Goal: Task Accomplishment & Management: Complete application form

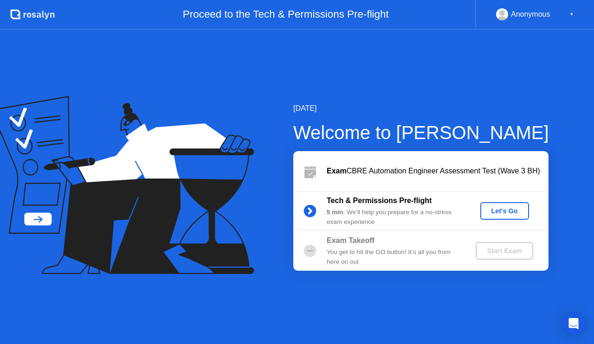
click at [505, 209] on div "Let's Go" at bounding box center [504, 210] width 41 height 7
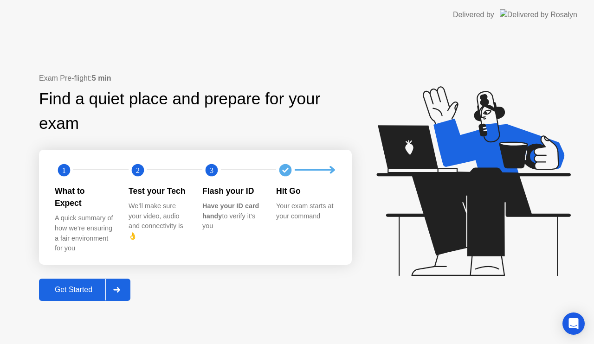
click at [77, 286] on div "Get Started" at bounding box center [74, 290] width 64 height 8
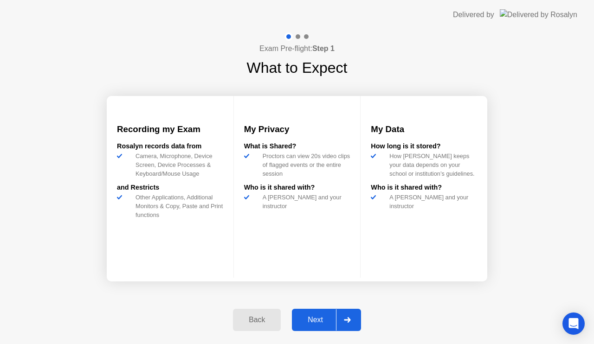
click at [315, 320] on div "Next" at bounding box center [315, 320] width 41 height 8
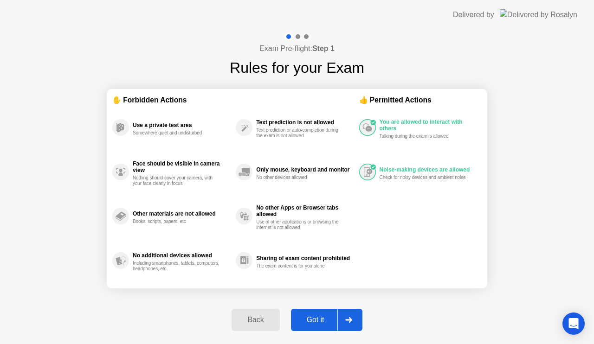
click at [314, 322] on div "Got it" at bounding box center [316, 320] width 44 height 8
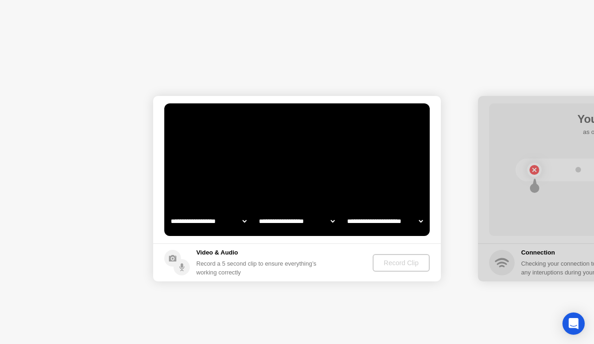
select select "**********"
select select "*******"
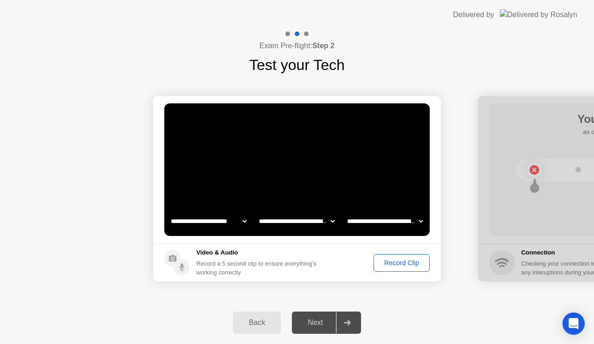
click at [406, 264] on div "Record Clip" at bounding box center [402, 262] width 50 height 7
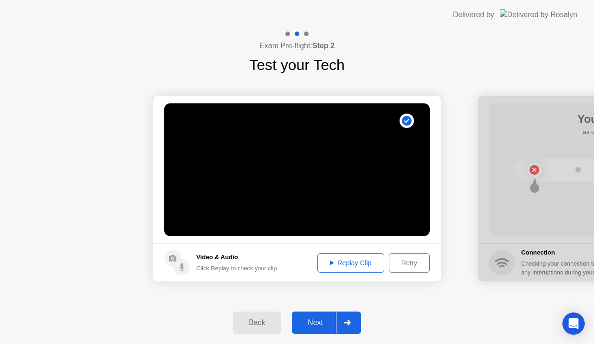
click at [356, 264] on div "Replay Clip" at bounding box center [350, 262] width 60 height 7
click at [331, 263] on icon at bounding box center [332, 263] width 4 height 4
click at [317, 322] on div "Next" at bounding box center [315, 323] width 41 height 8
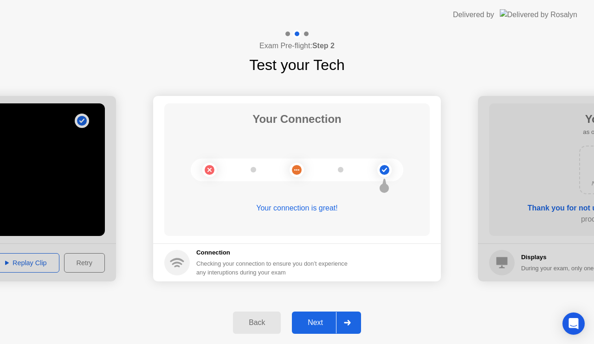
click at [325, 320] on div "Next" at bounding box center [315, 323] width 41 height 8
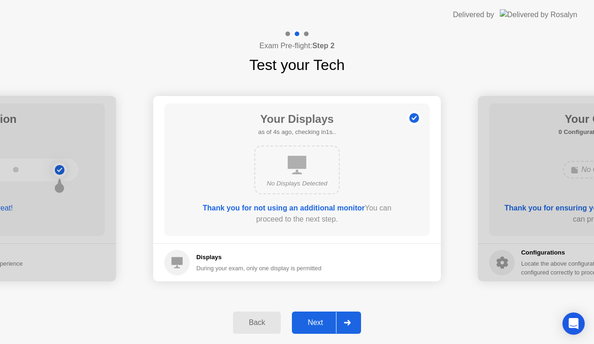
click at [320, 332] on button "Next" at bounding box center [326, 323] width 69 height 22
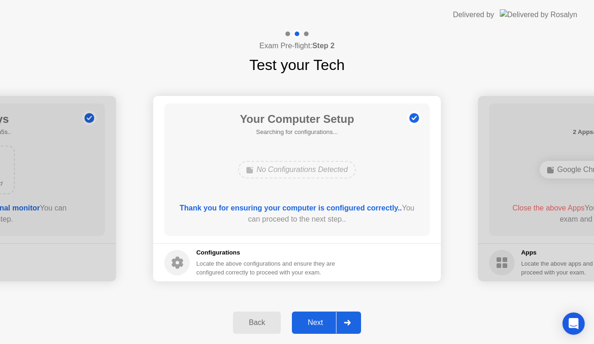
click at [313, 324] on div "Next" at bounding box center [315, 323] width 41 height 8
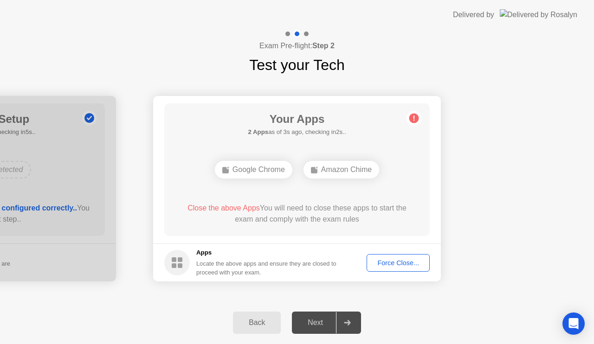
click at [249, 168] on div "Google Chrome" at bounding box center [253, 170] width 77 height 18
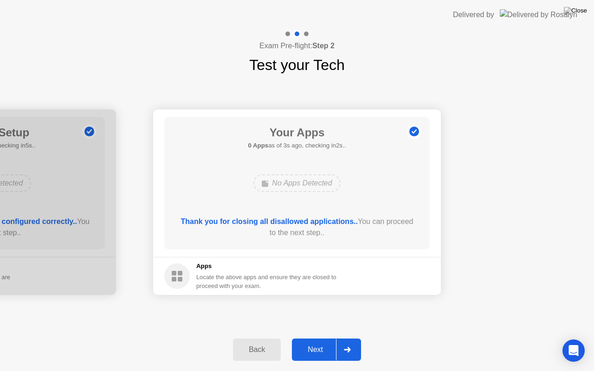
click at [315, 344] on div "Next" at bounding box center [315, 350] width 41 height 8
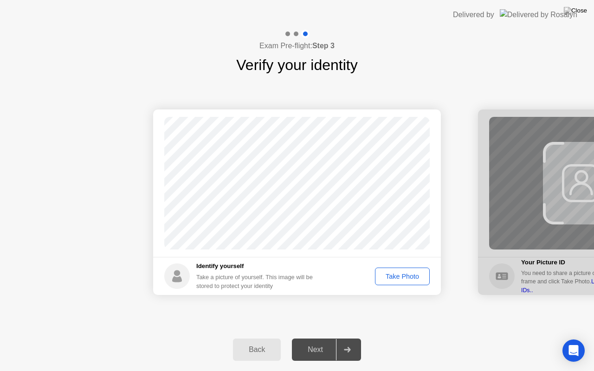
click at [404, 276] on div "Take Photo" at bounding box center [402, 276] width 48 height 7
click at [316, 344] on div "Next" at bounding box center [315, 350] width 41 height 8
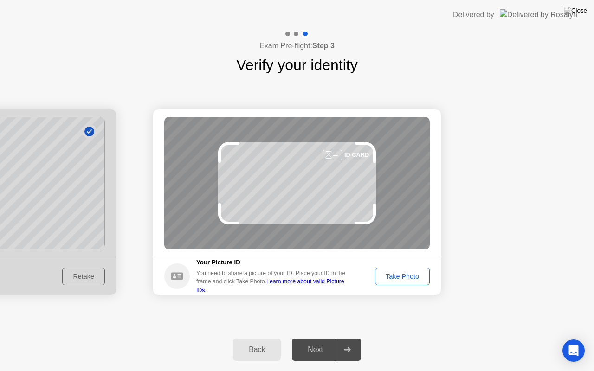
click at [393, 275] on div "Take Photo" at bounding box center [402, 276] width 48 height 7
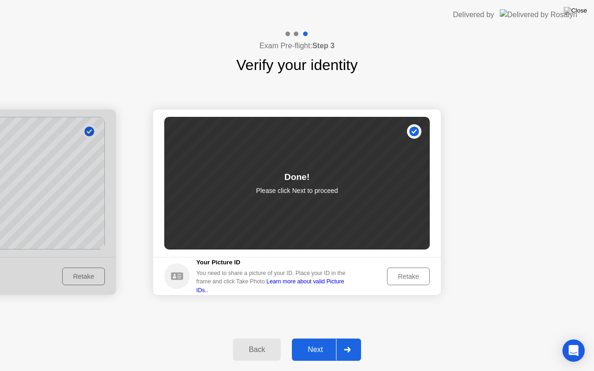
click at [314, 344] on div "Next" at bounding box center [315, 350] width 41 height 8
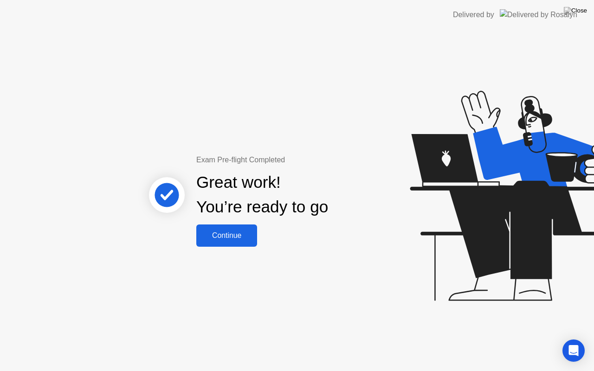
click at [236, 237] on div "Continue" at bounding box center [226, 235] width 55 height 8
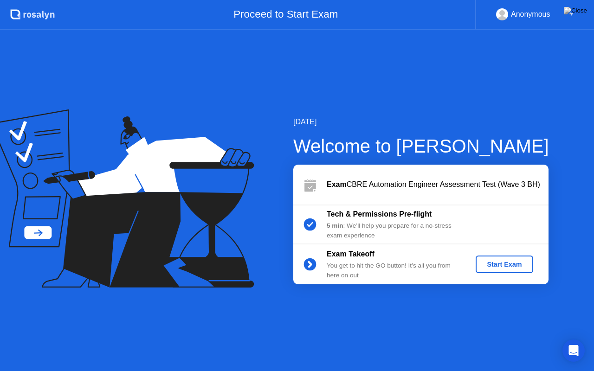
click at [502, 265] on div "Start Exam" at bounding box center [504, 264] width 50 height 7
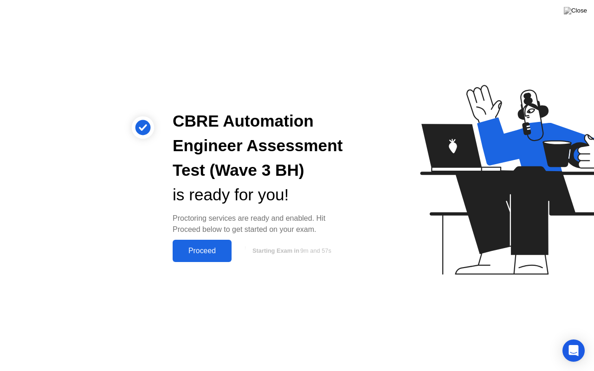
click at [201, 252] on div "Proceed" at bounding box center [201, 251] width 53 height 8
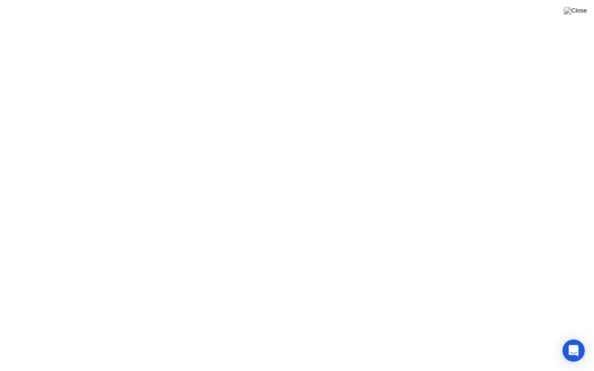
click button "Got it"
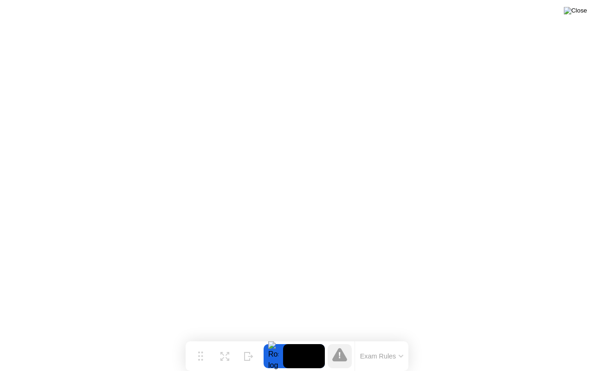
click at [579, 10] on img at bounding box center [575, 10] width 23 height 7
